Goal: Find contact information

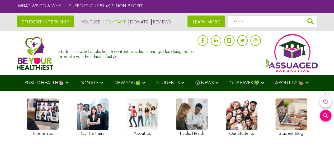
click at [106, 22] on link "CONTACT" at bounding box center [114, 22] width 23 height 6
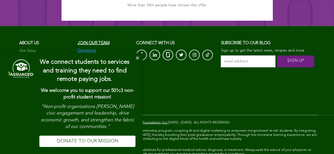
scroll to position [624, 0]
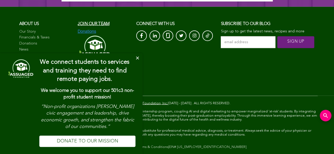
click at [137, 58] on button "Close" at bounding box center [137, 58] width 11 height 11
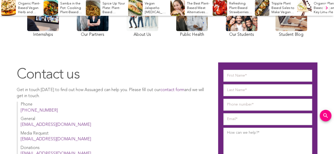
scroll to position [97, 0]
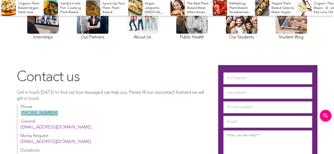
drag, startPoint x: 54, startPoint y: 112, endPoint x: 22, endPoint y: 113, distance: 31.7
click at [22, 113] on p "Phone (650) 538-6633" at bounding box center [114, 111] width 187 height 12
copy link "650) 538-6633"
